Goal: Communication & Community: Answer question/provide support

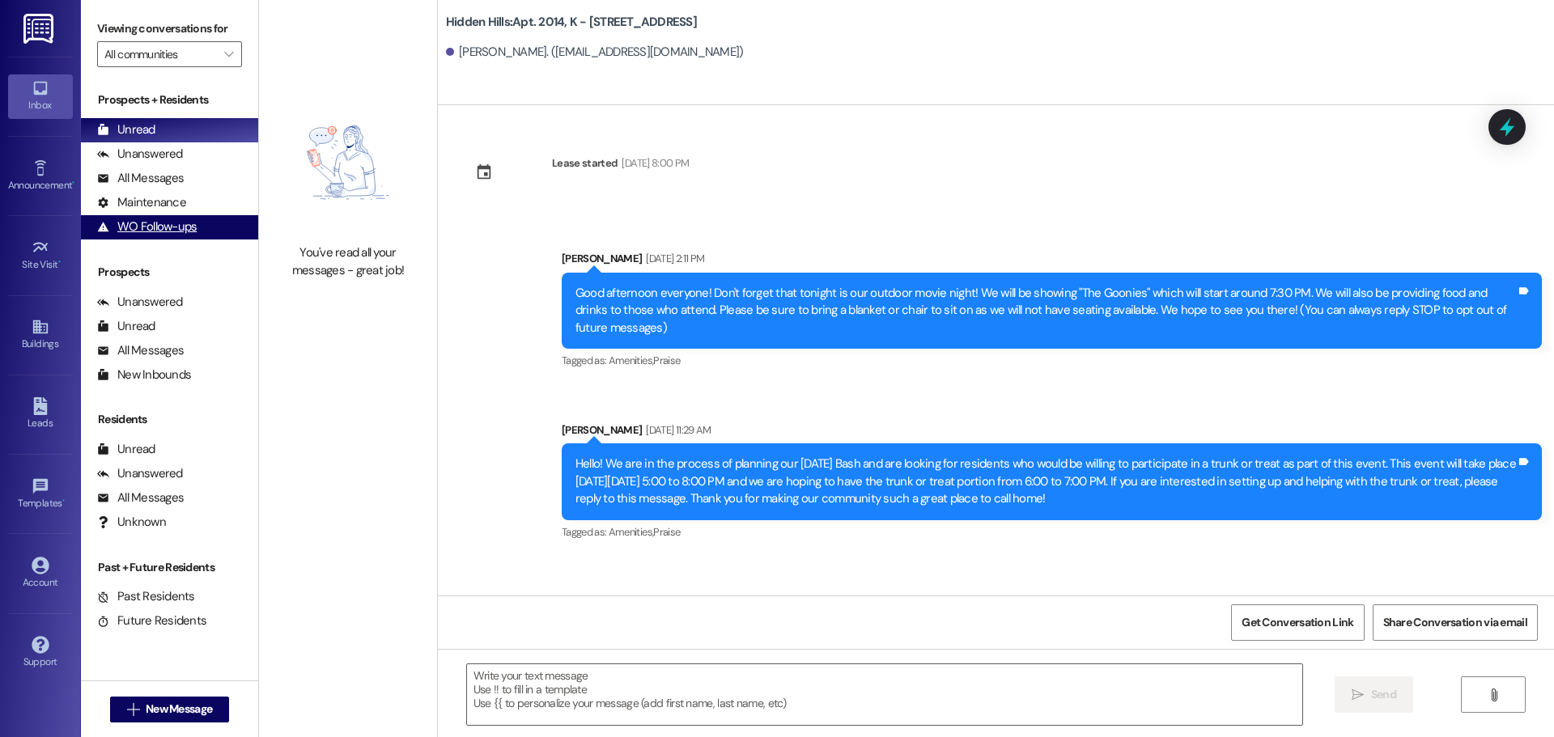
scroll to position [18723, 0]
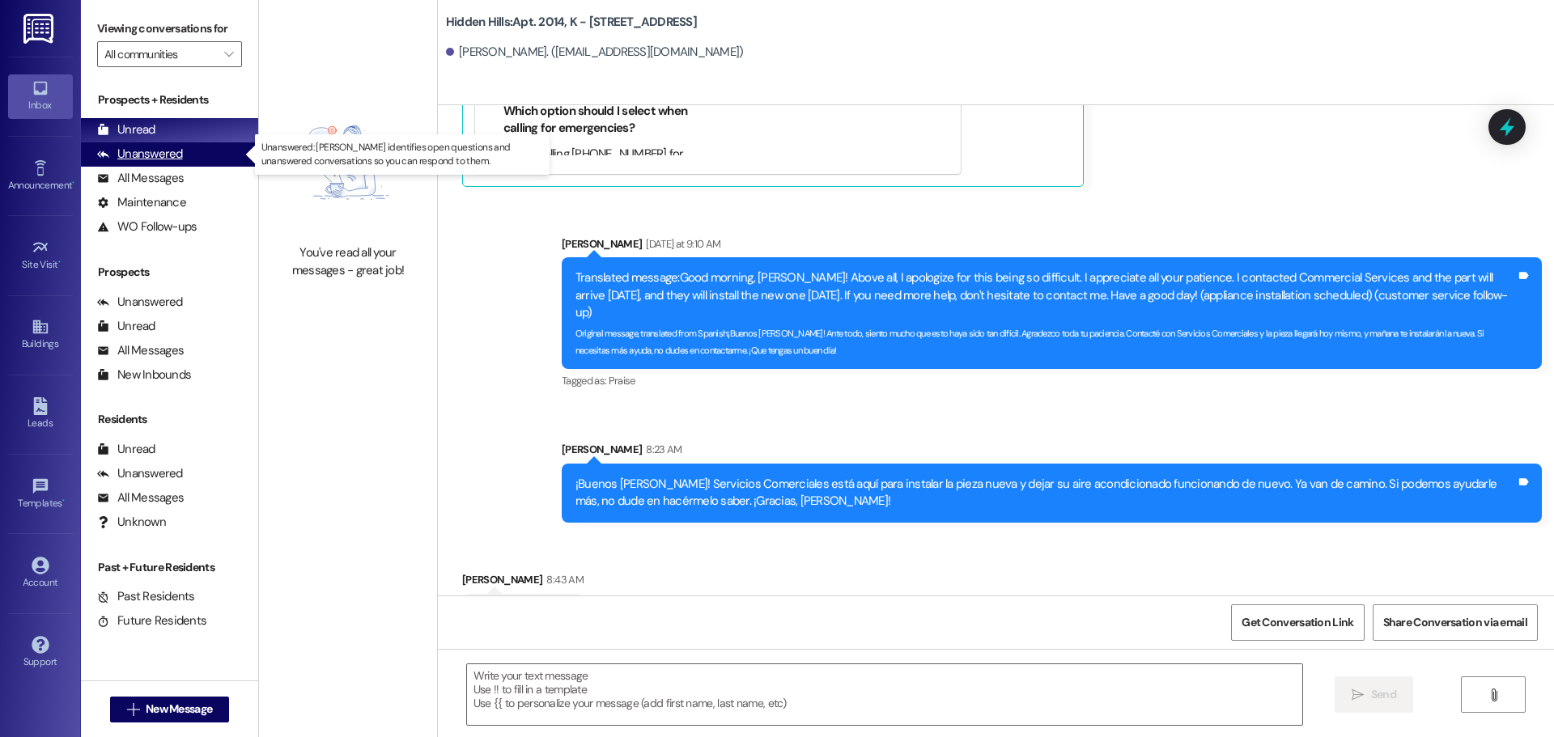
click at [130, 151] on div "Unanswered" at bounding box center [140, 154] width 86 height 17
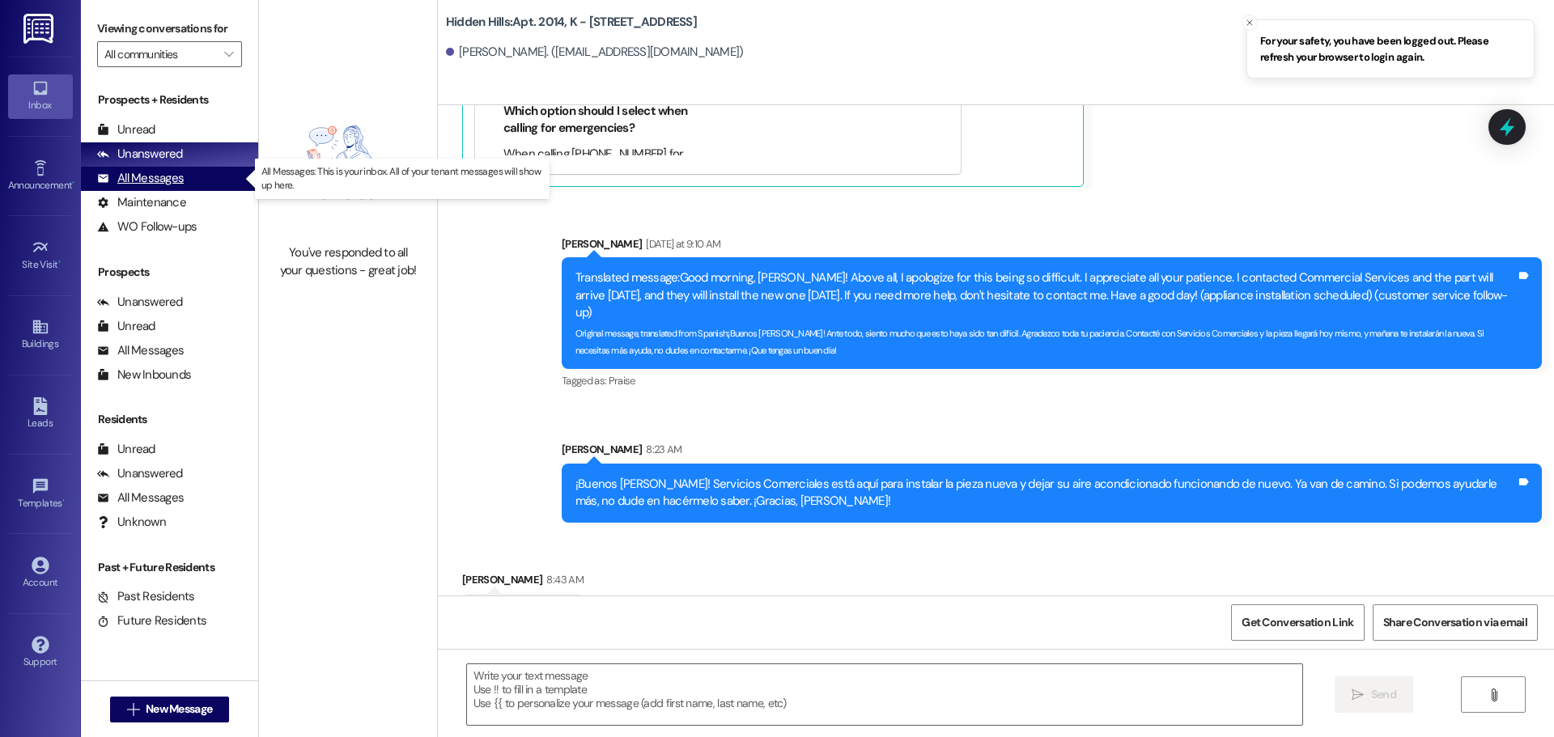
click at [130, 171] on div "All Messages" at bounding box center [140, 178] width 87 height 17
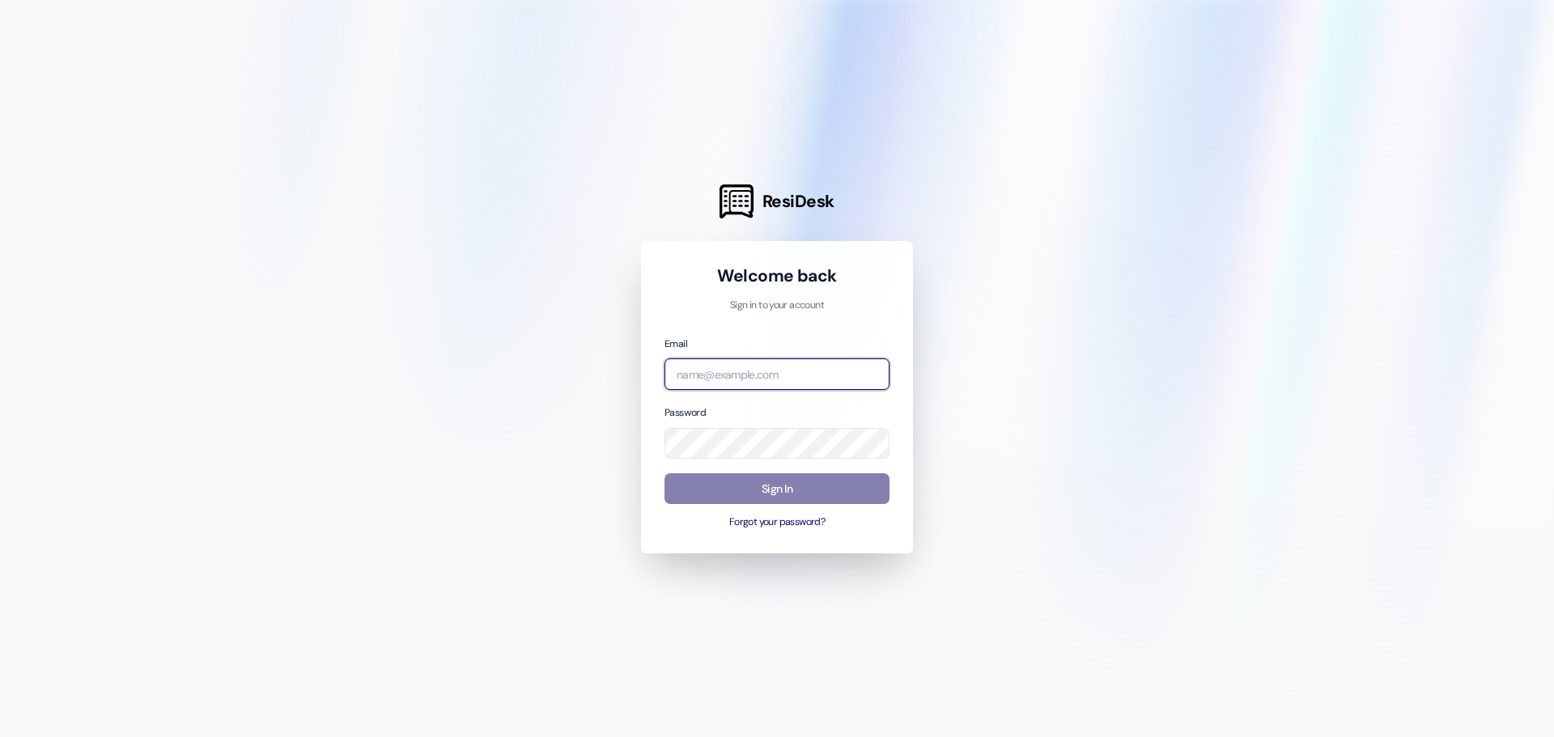
click at [821, 371] on input "email" at bounding box center [777, 375] width 225 height 32
type input "[EMAIL_ADDRESS][DOMAIN_NAME]"
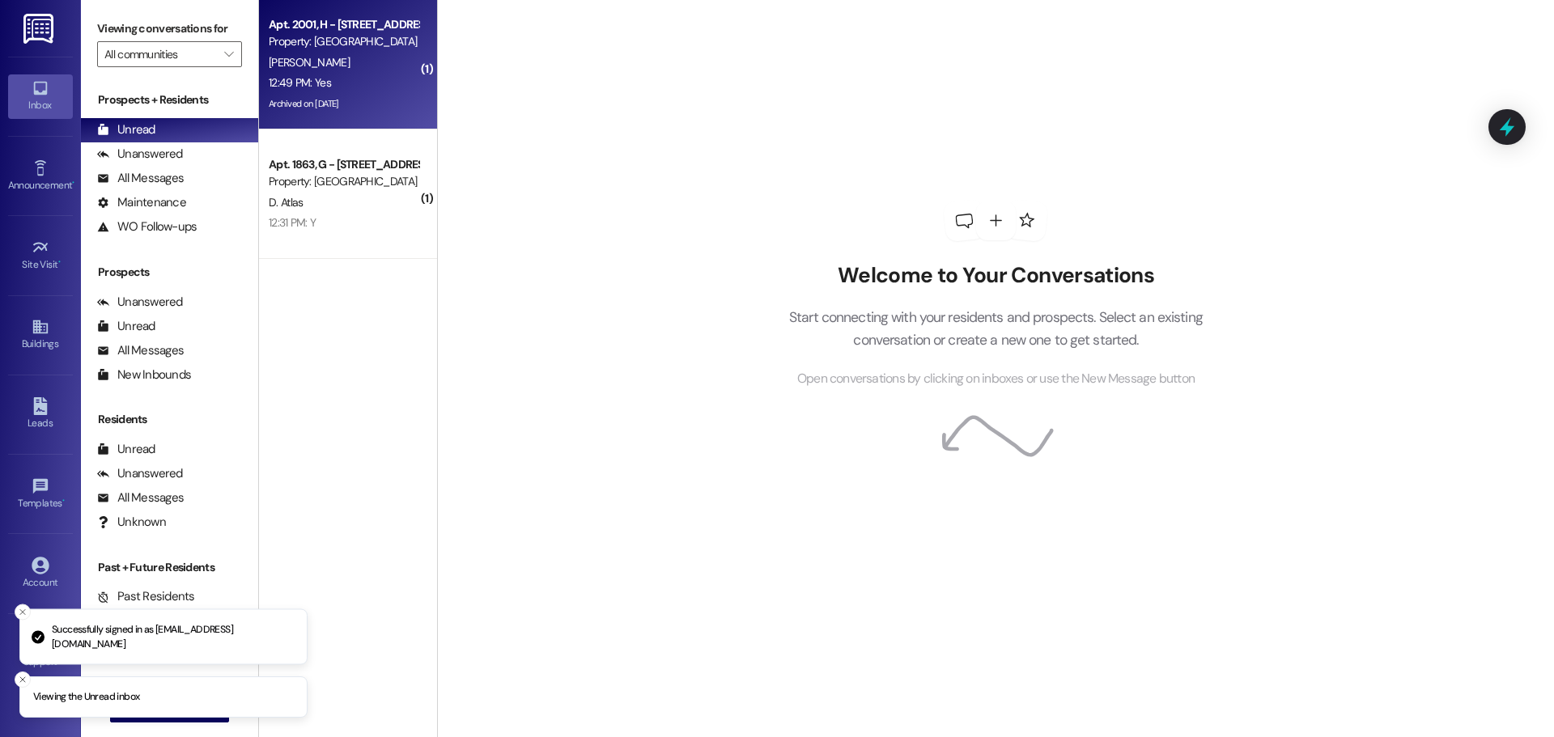
click at [346, 49] on div "Property: [GEOGRAPHIC_DATA]" at bounding box center [344, 41] width 150 height 17
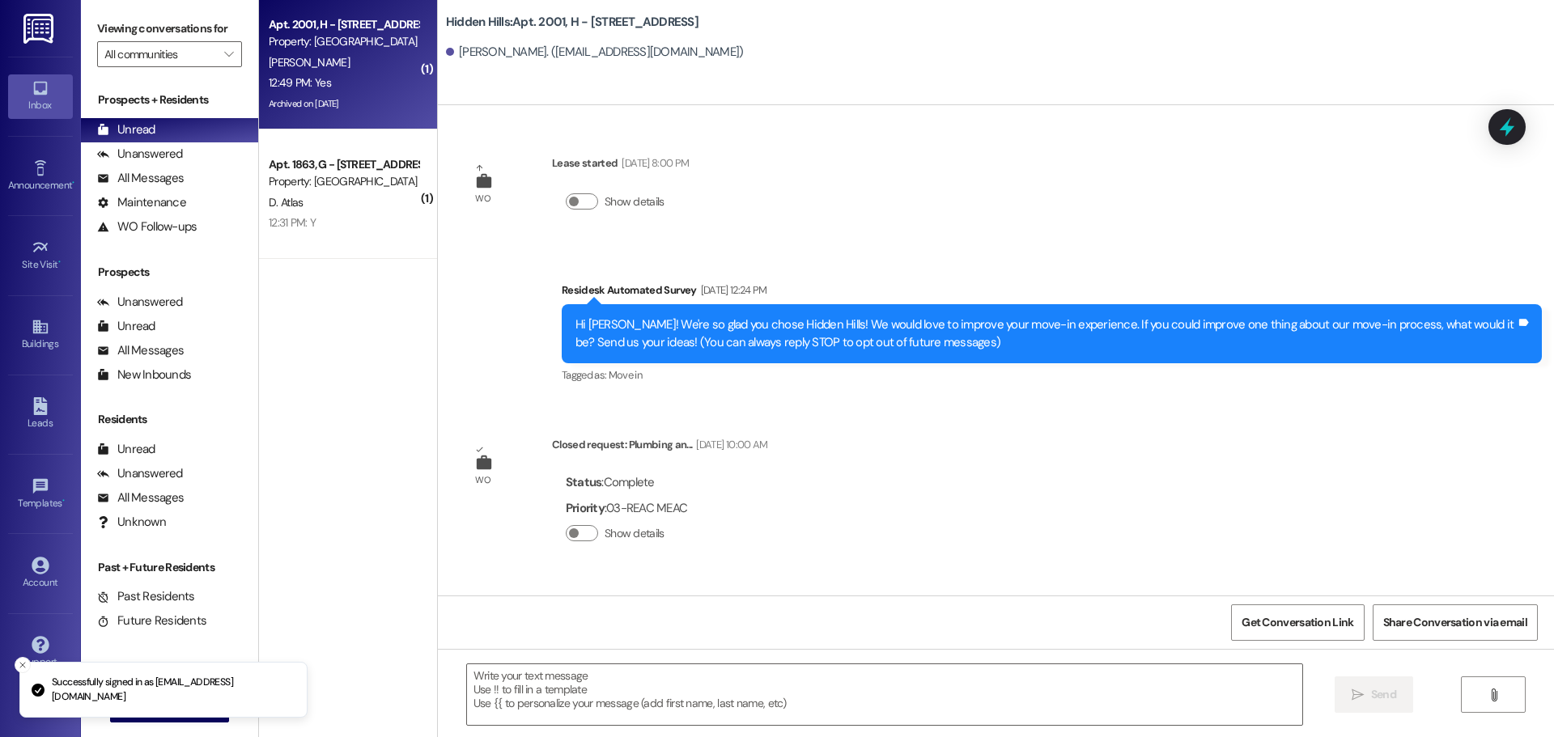
type textarea "Fetching suggested responses. Please feel free to read through the conversation…"
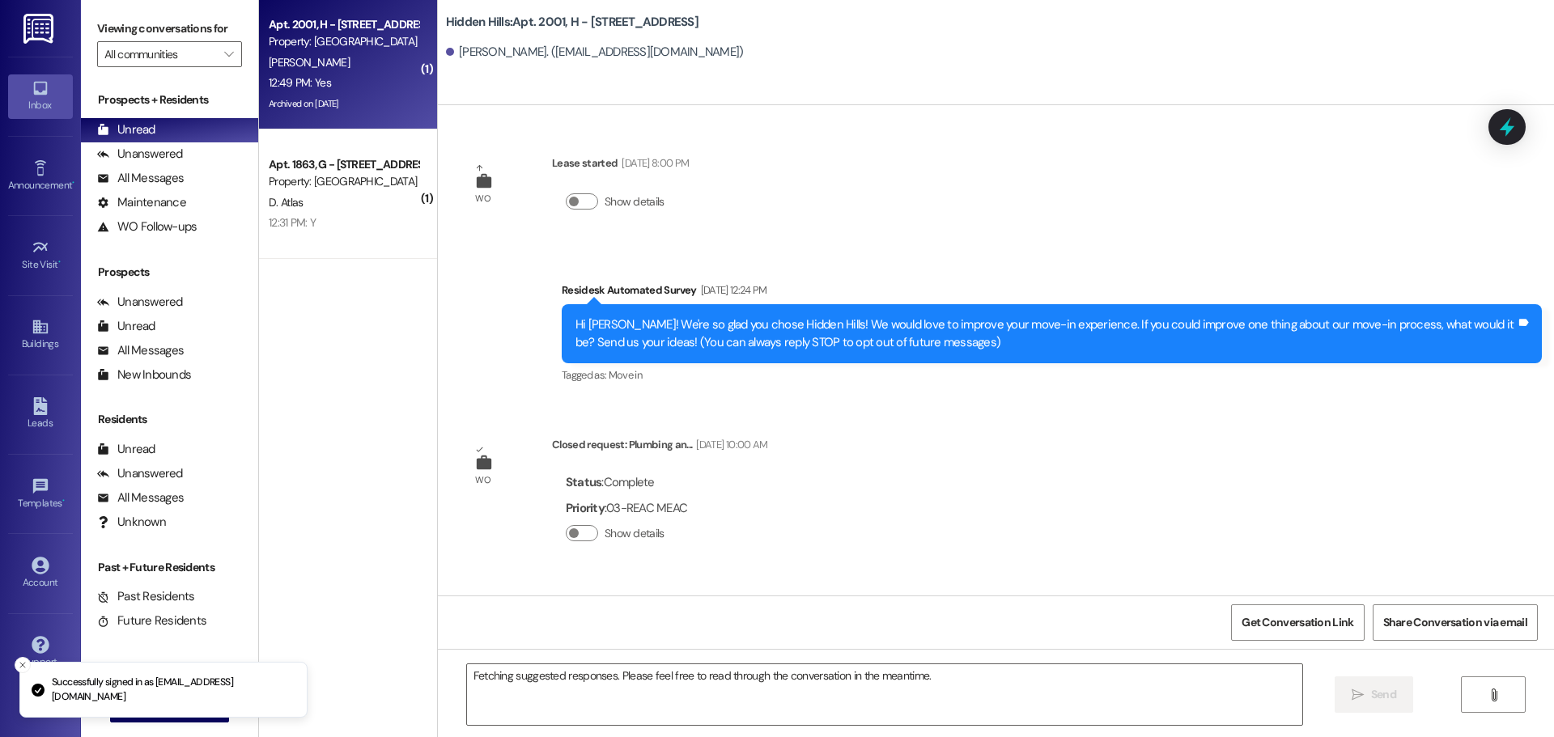
scroll to position [3259, 0]
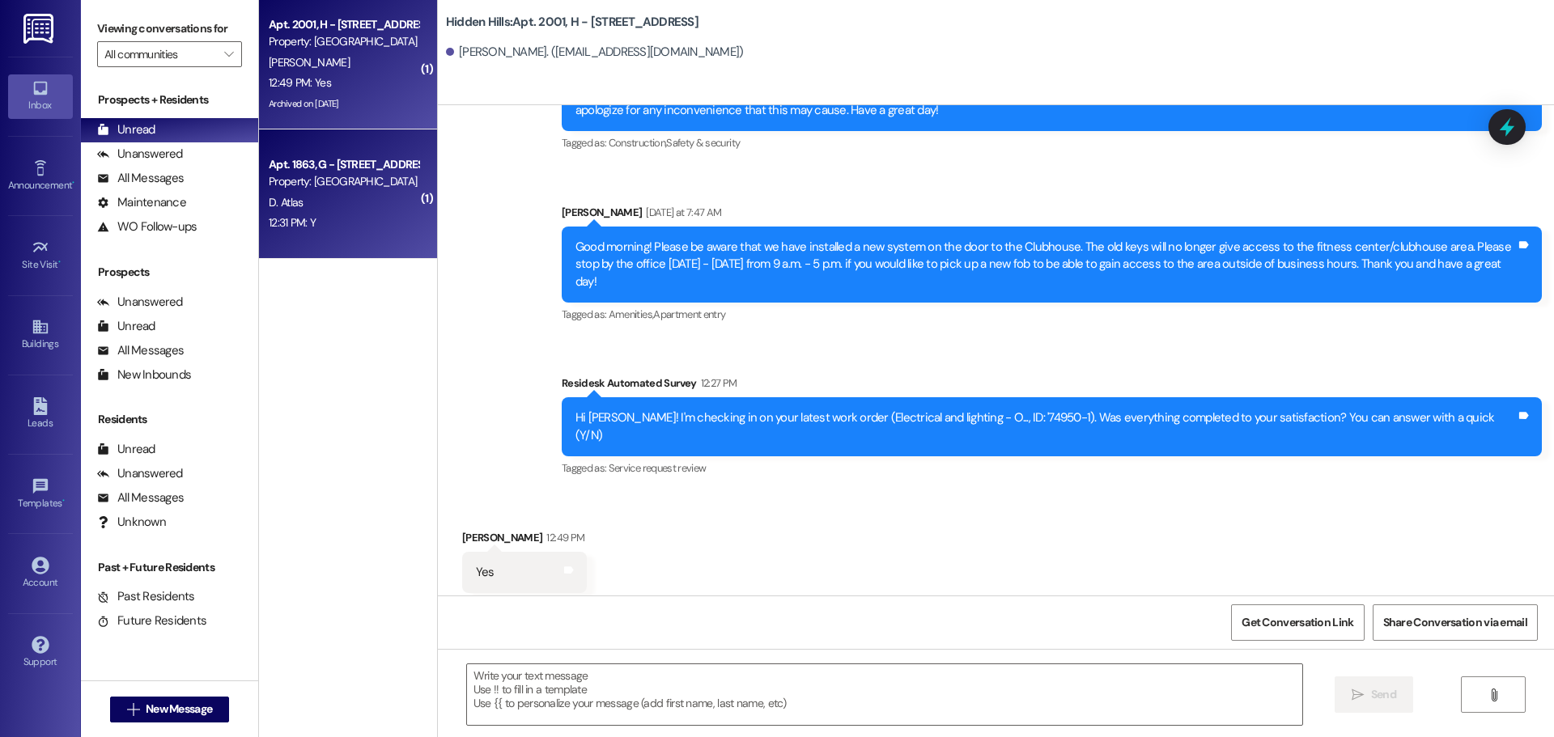
click at [308, 182] on div "Property: [GEOGRAPHIC_DATA]" at bounding box center [344, 181] width 150 height 17
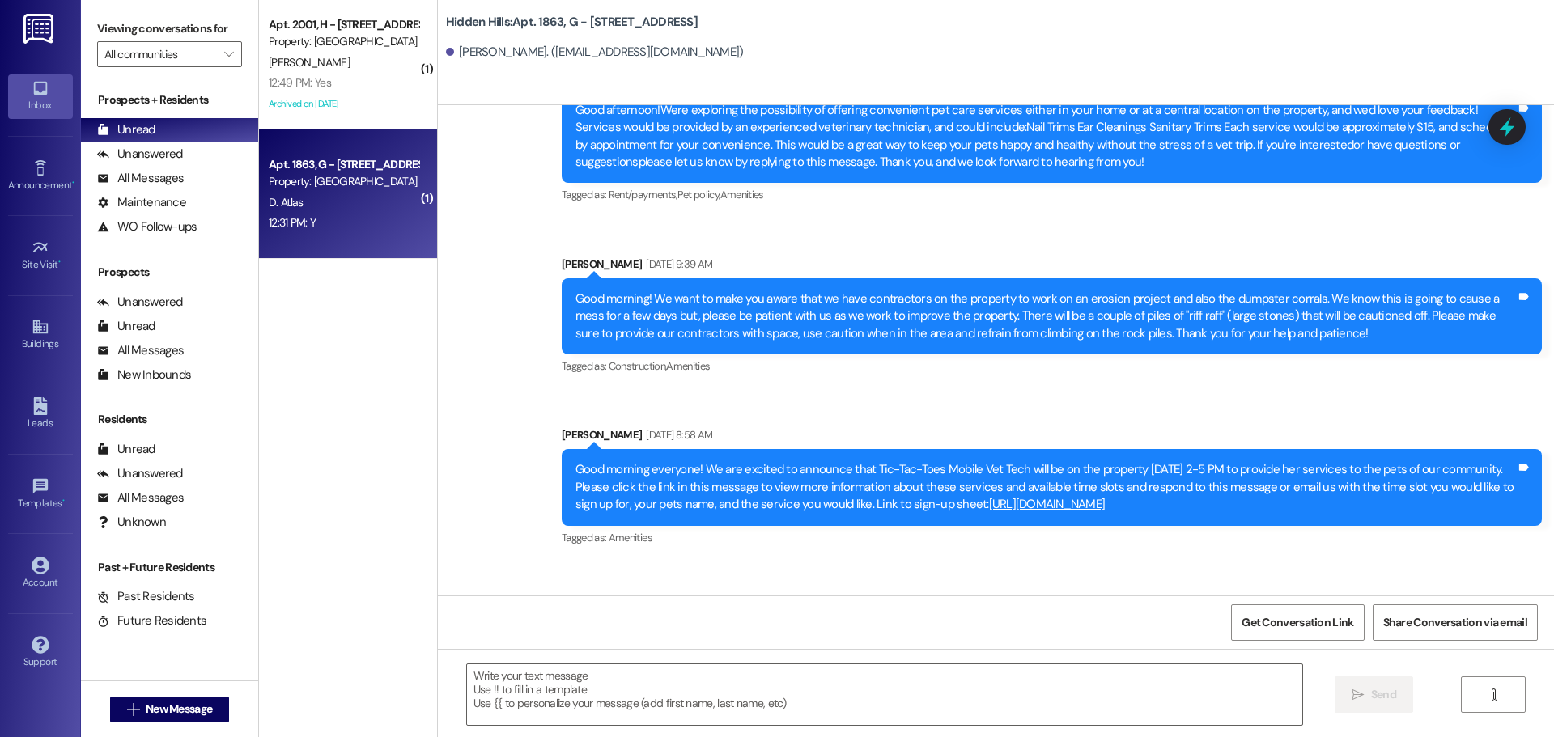
type textarea "Fetching suggested responses. Please feel free to read through the conversation…"
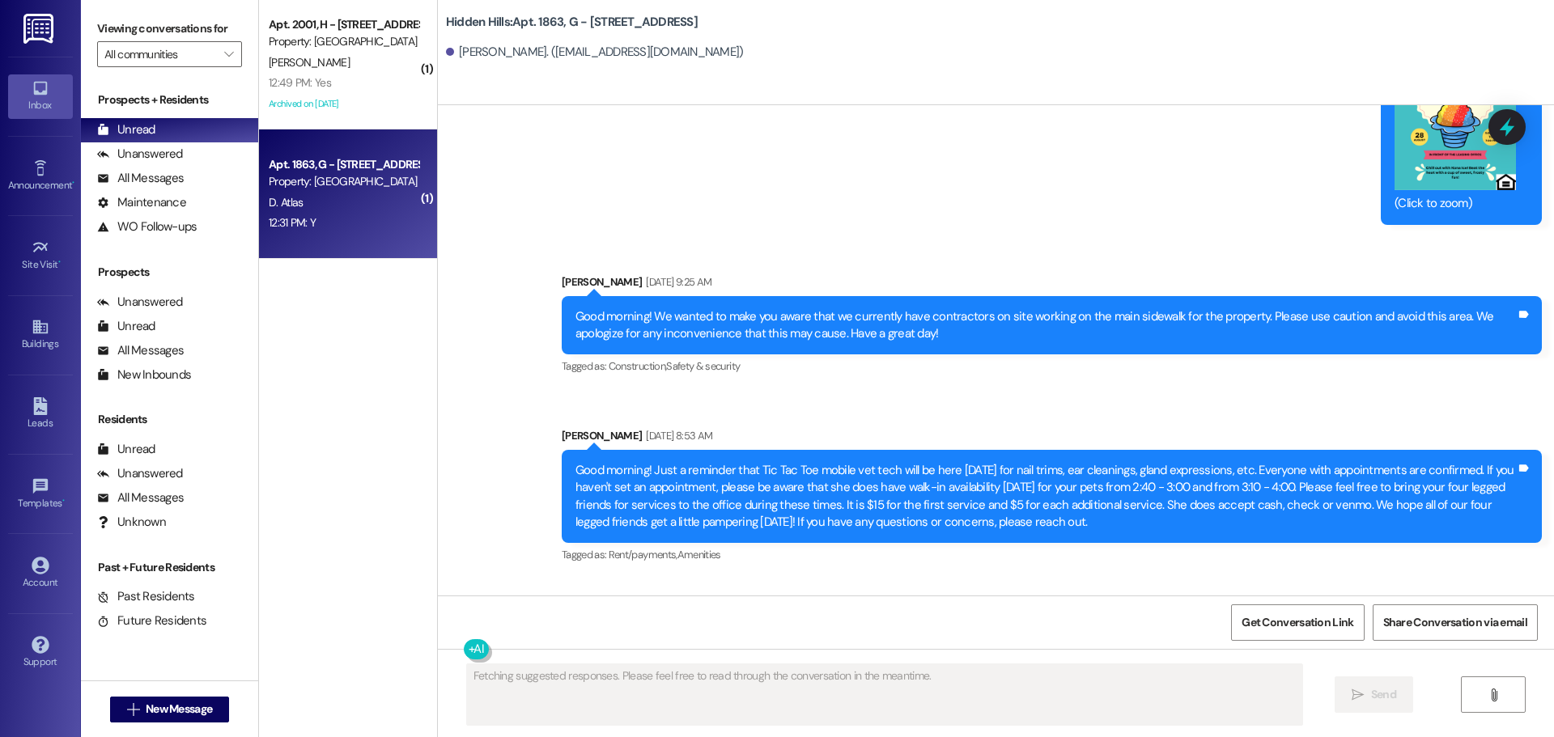
scroll to position [25120, 0]
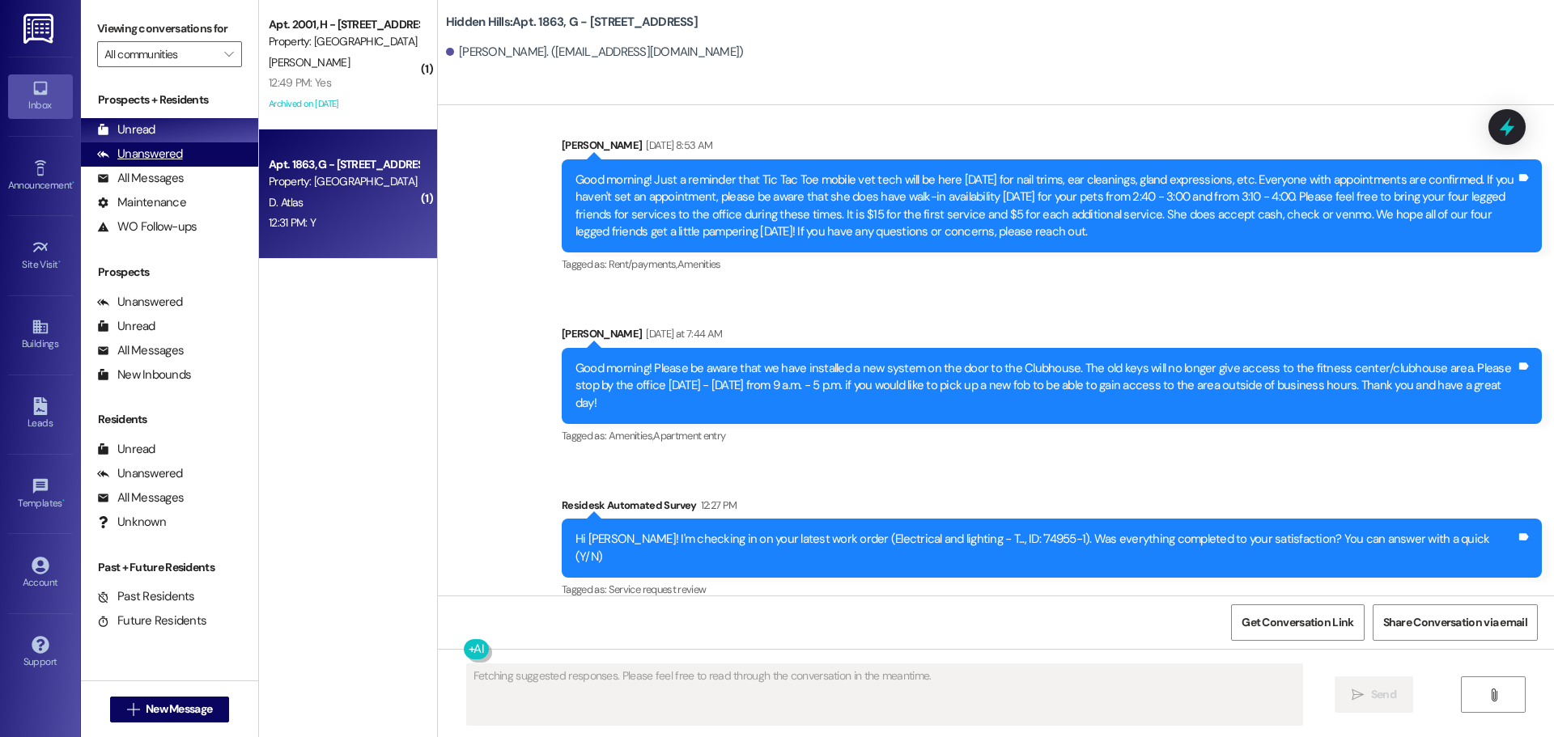
click at [157, 159] on div "Unanswered" at bounding box center [140, 154] width 86 height 17
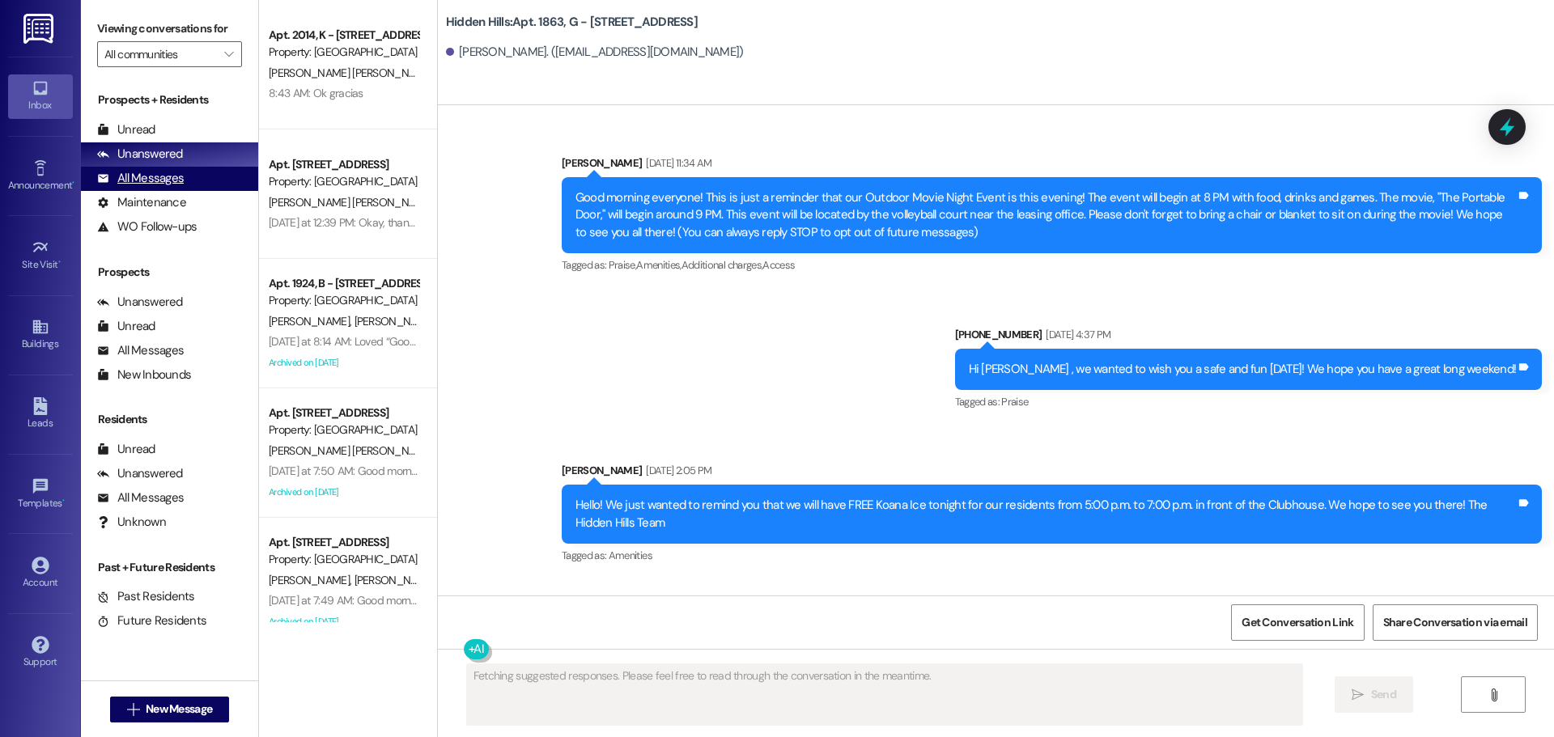
scroll to position [25119, 0]
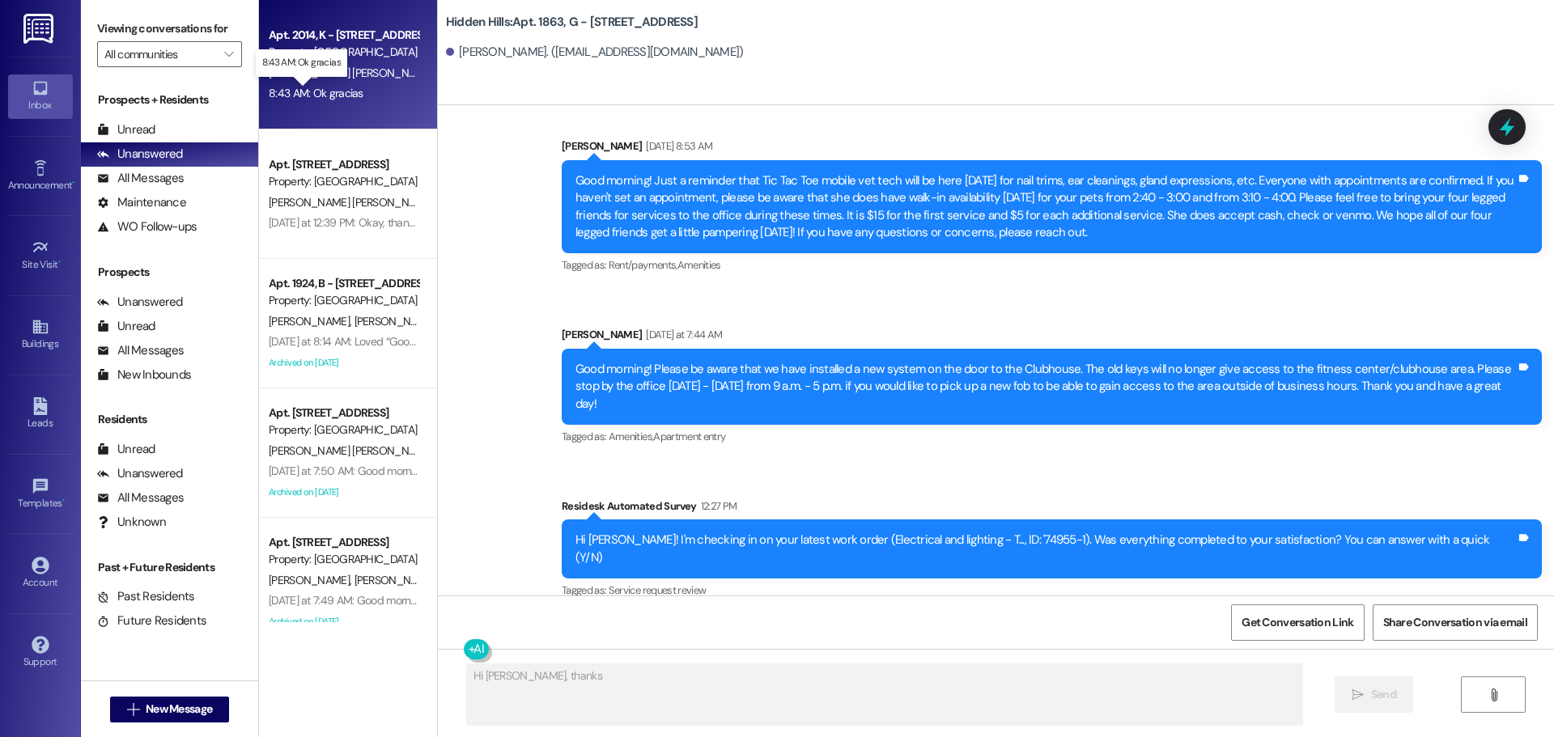
click at [316, 100] on div "8:43 AM: Ok gracias 8:43 AM: Ok gracias" at bounding box center [316, 93] width 95 height 15
type textarea "Hi [PERSON_NAME], thanks for confirming! I'm glad to hear that the electrical w…"
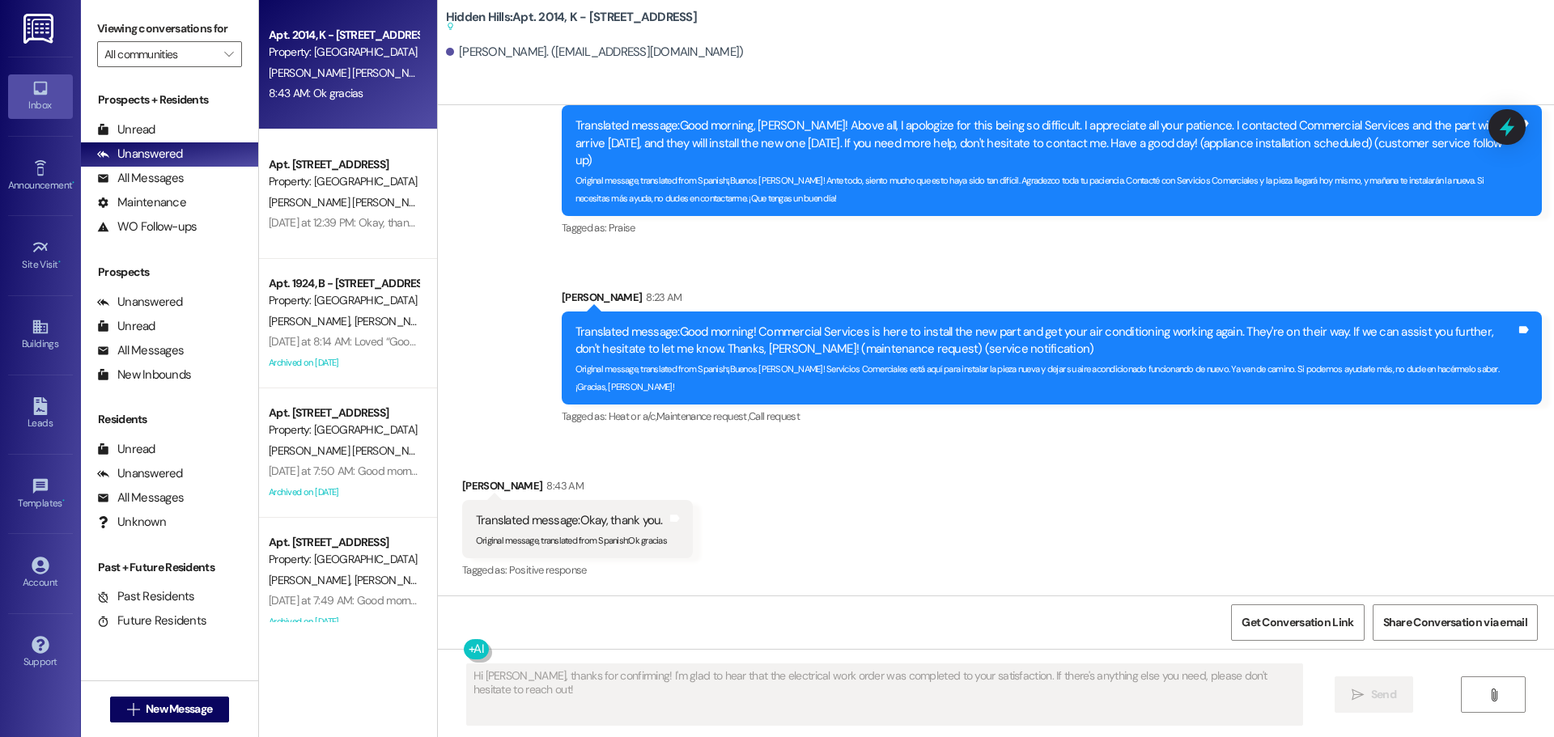
scroll to position [18531, 0]
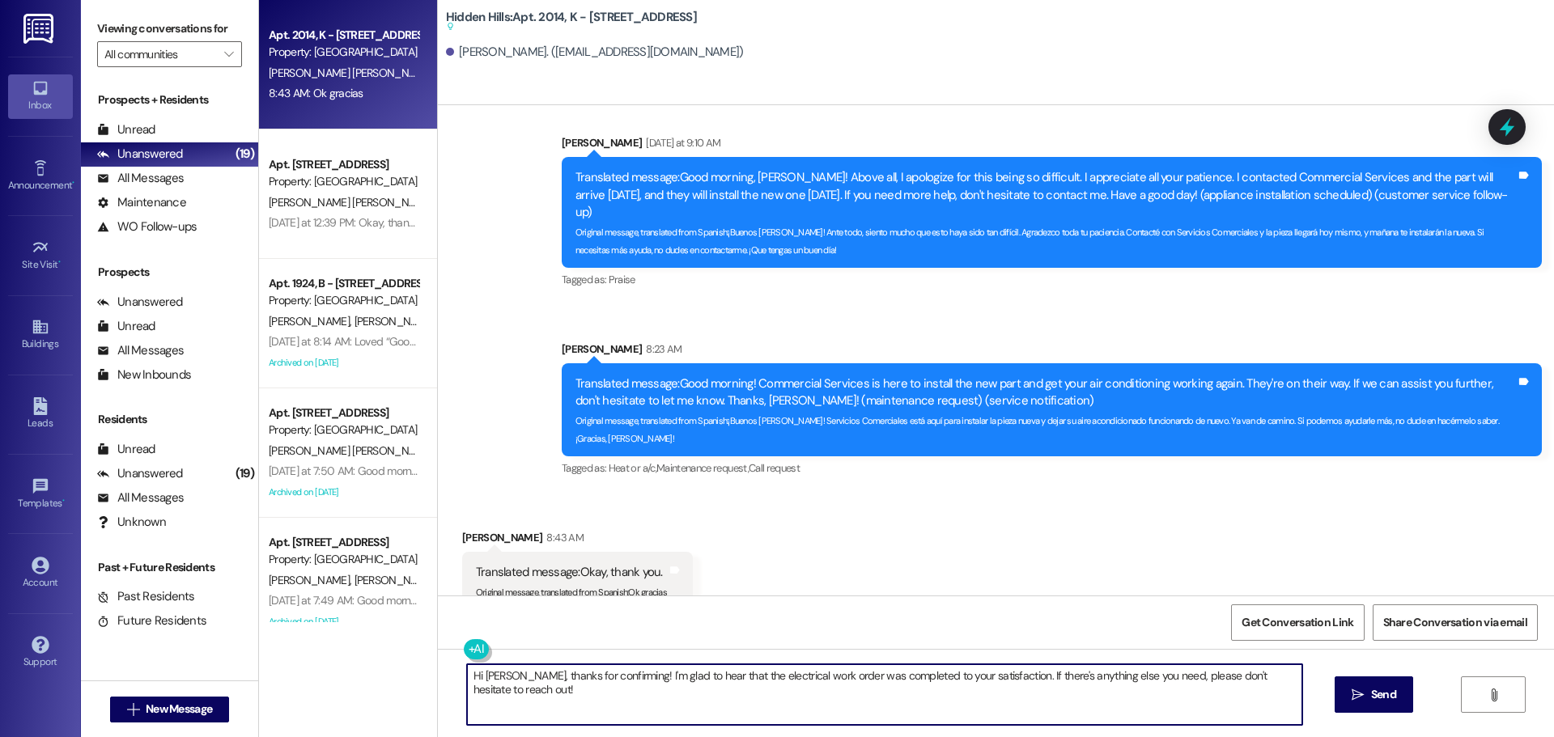
drag, startPoint x: 571, startPoint y: 690, endPoint x: 457, endPoint y: 662, distance: 117.6
click at [457, 662] on div "Hi [PERSON_NAME], thanks for confirming! I'm glad to hear that the electrical w…" at bounding box center [996, 709] width 1116 height 121
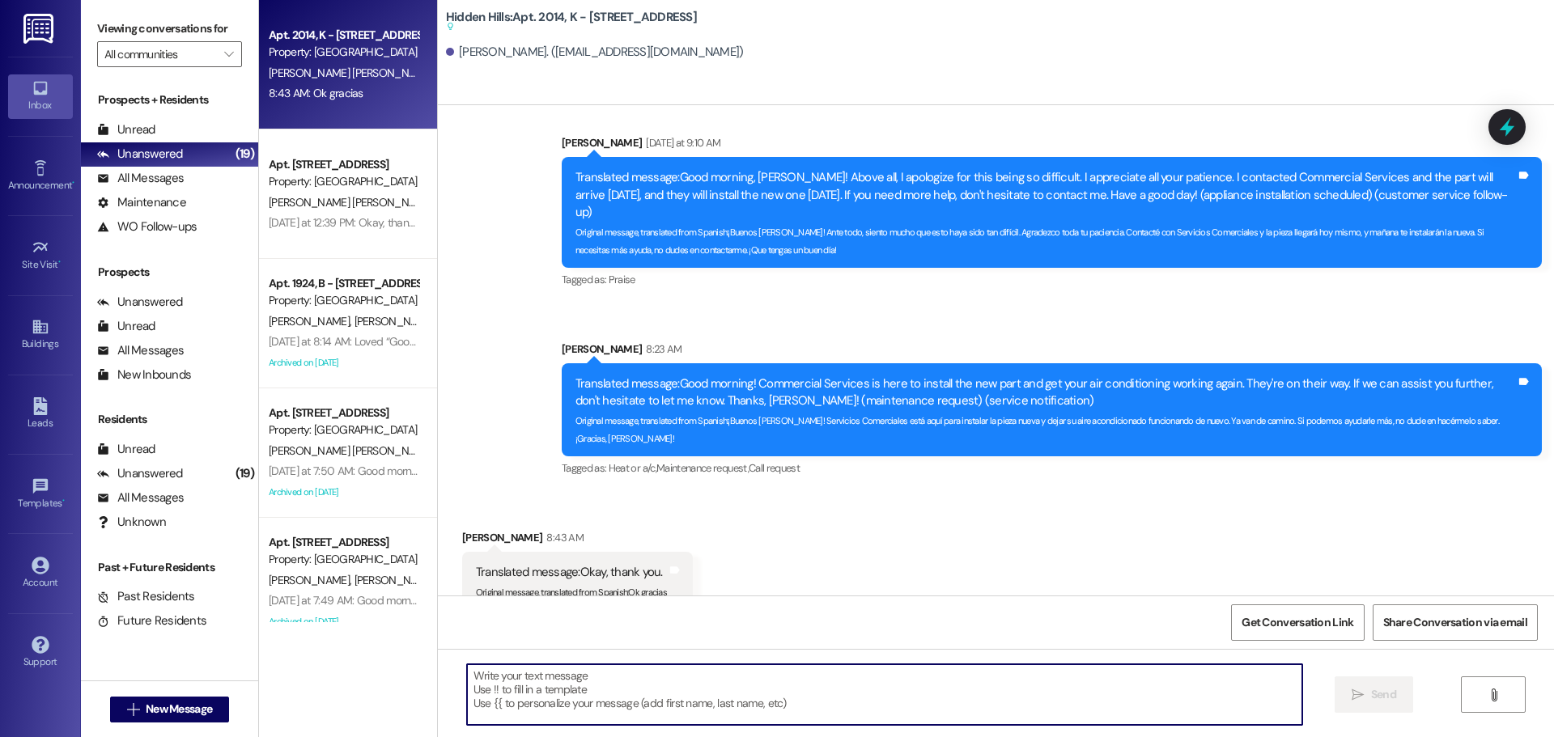
paste textarea "¡Hola, [PERSON_NAME]! Solo quería ponerte al día. La pieza que intentaron insta…"
type textarea "¡Hola, [PERSON_NAME]! Solo quería ponerte al día. La pieza que intentaron insta…"
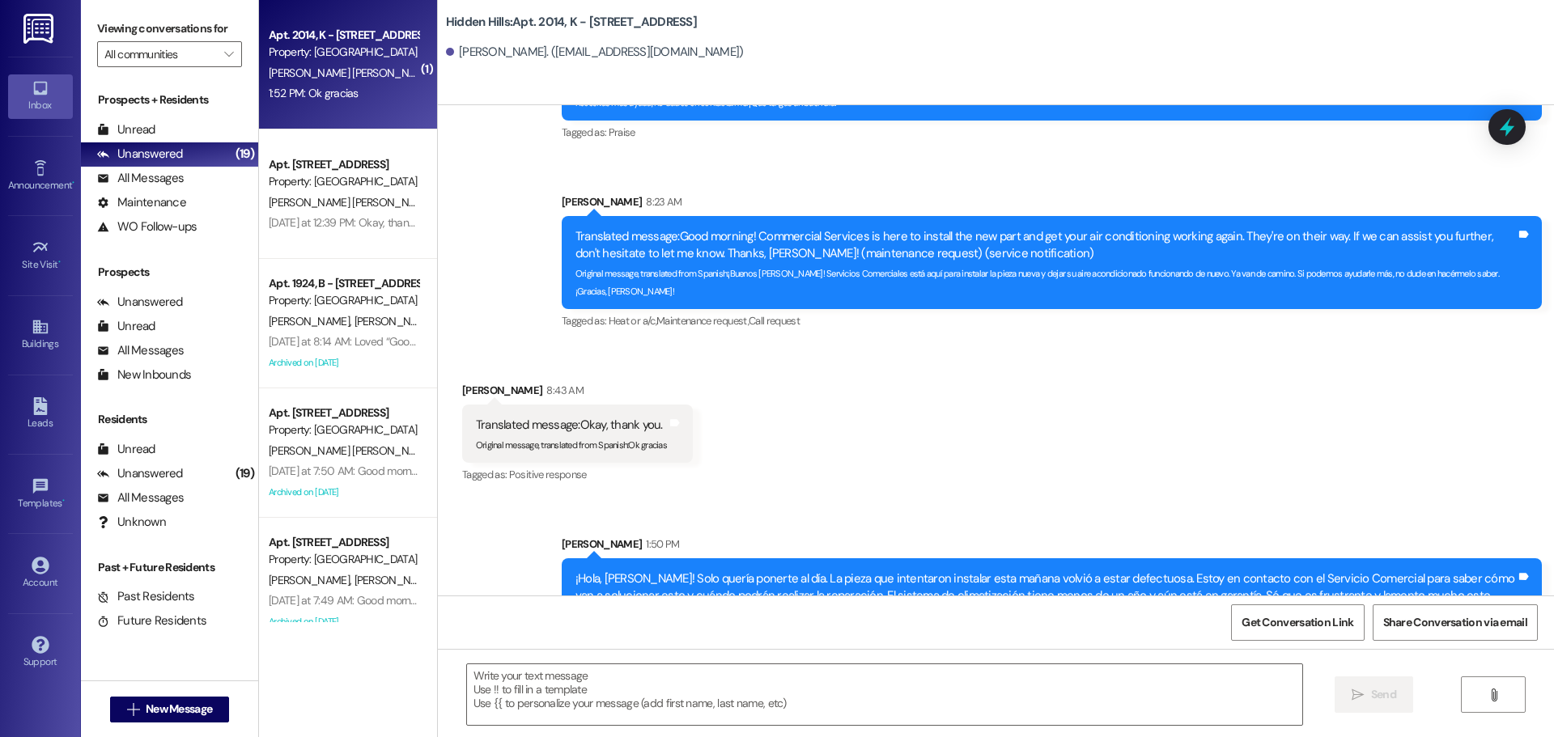
scroll to position [18790, 0]
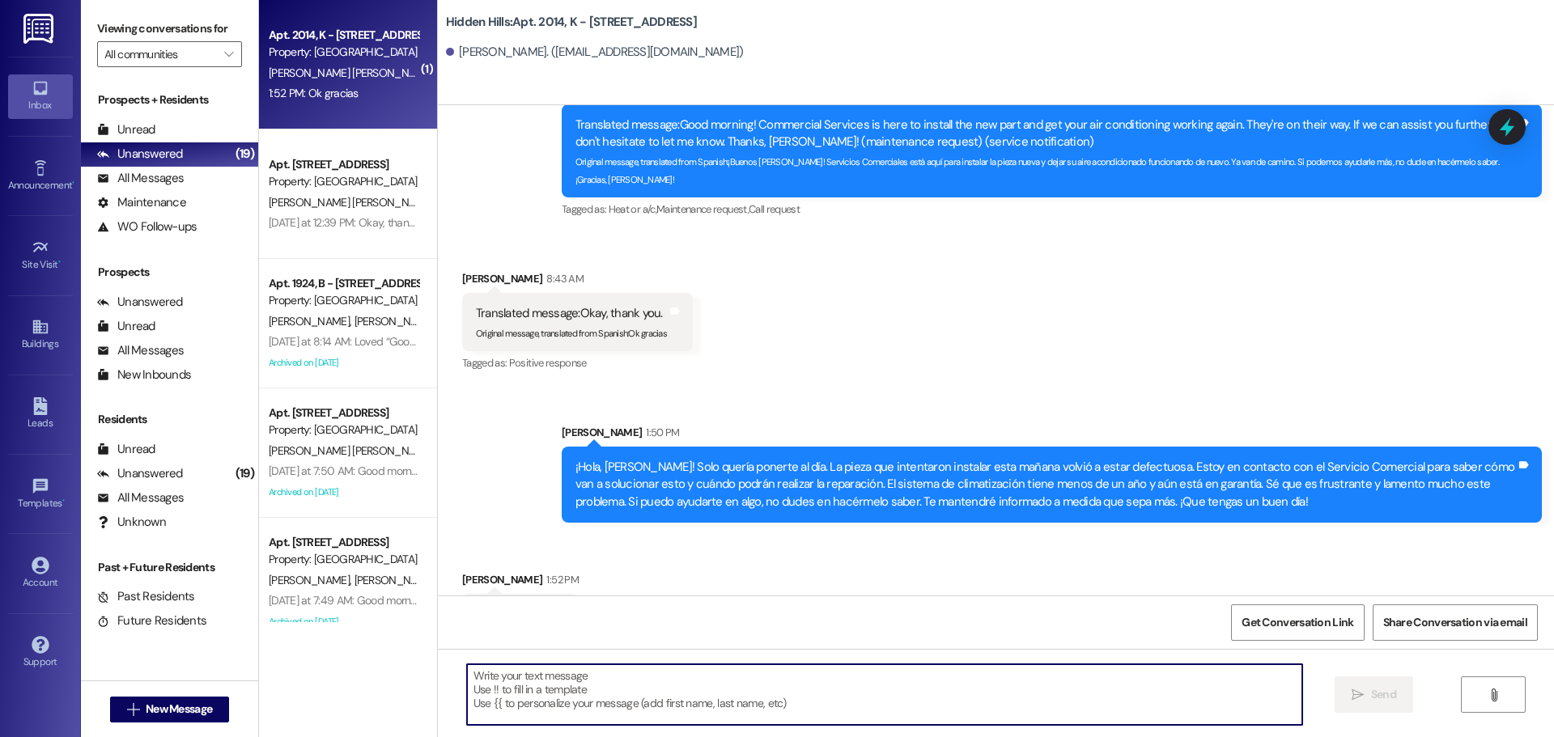
click at [628, 683] on textarea at bounding box center [884, 695] width 835 height 61
paste textarea "¿Las unidades de ventana mantienen su apartamento lo suficientemente fresco o l…"
type textarea "¿Las unidades de ventana mantienen su apartamento lo suficientemente fresco o l…"
